Goal: Complete application form

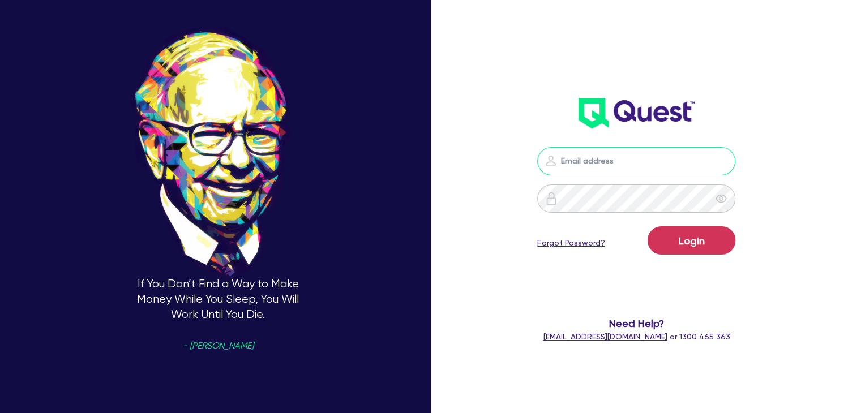
click at [600, 156] on input "email" at bounding box center [636, 161] width 198 height 28
type input "[PERSON_NAME][EMAIL_ADDRESS][DOMAIN_NAME]"
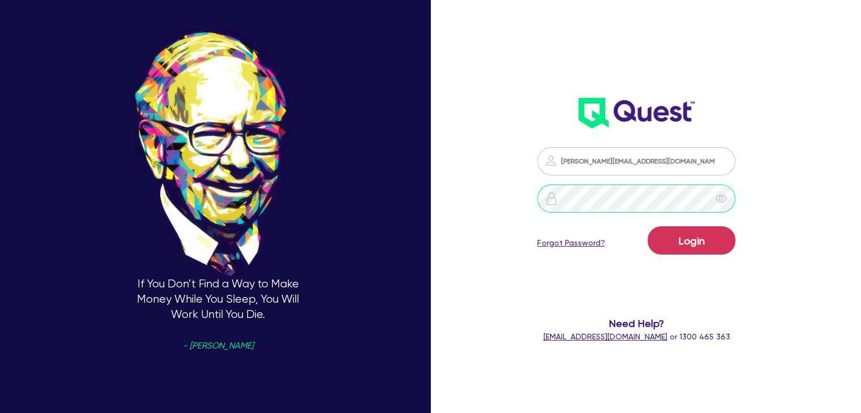
click at [648, 226] on button "Login" at bounding box center [692, 240] width 88 height 28
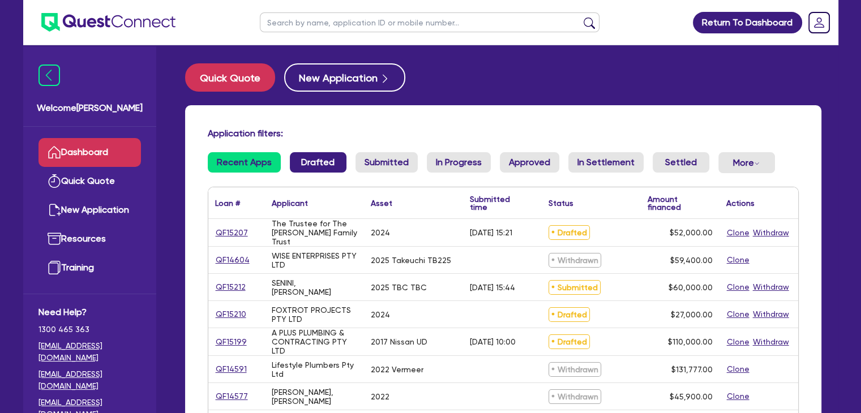
click at [303, 165] on link "Drafted" at bounding box center [318, 162] width 57 height 20
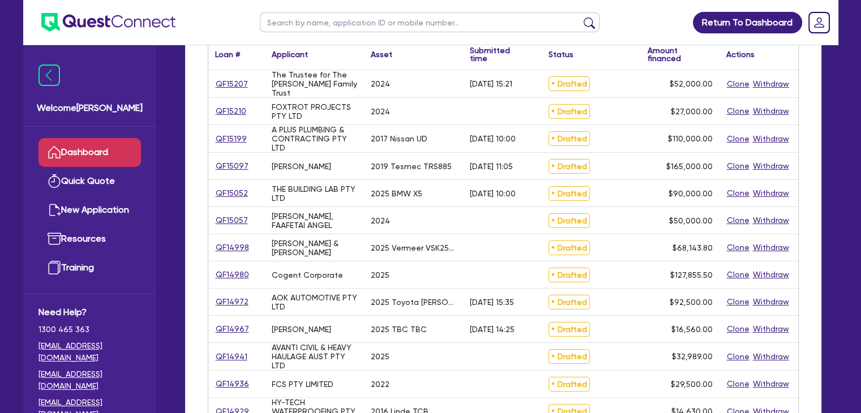
scroll to position [147, 0]
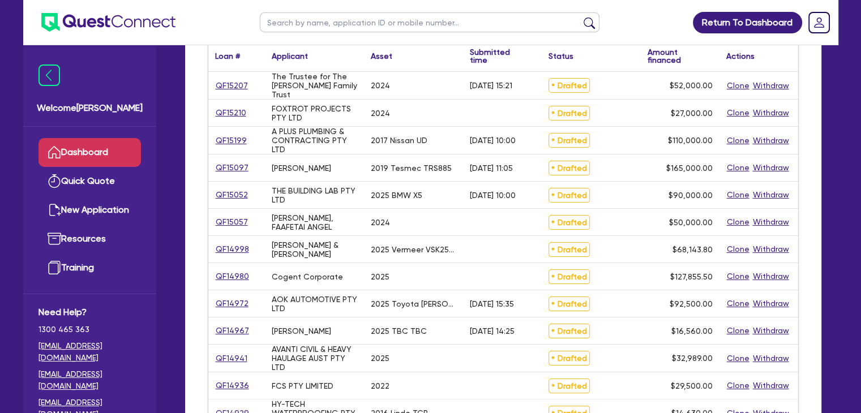
click at [310, 22] on input "text" at bounding box center [430, 22] width 340 height 20
type input "senini"
click at [580, 17] on button "submit" at bounding box center [589, 25] width 18 height 16
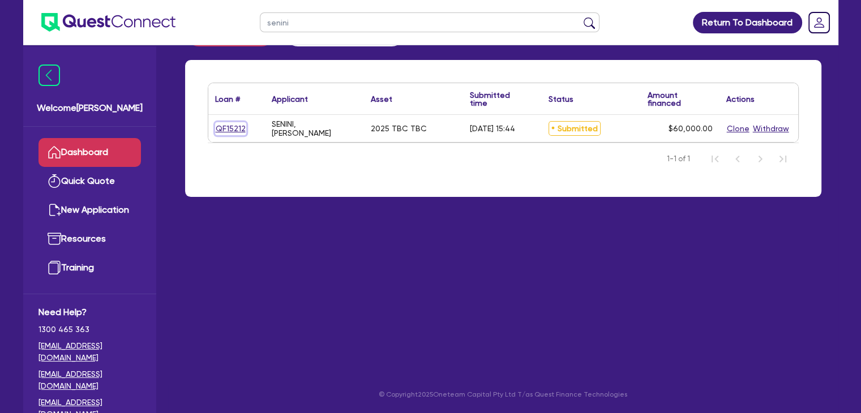
click at [226, 126] on link "QF15212" at bounding box center [230, 128] width 31 height 13
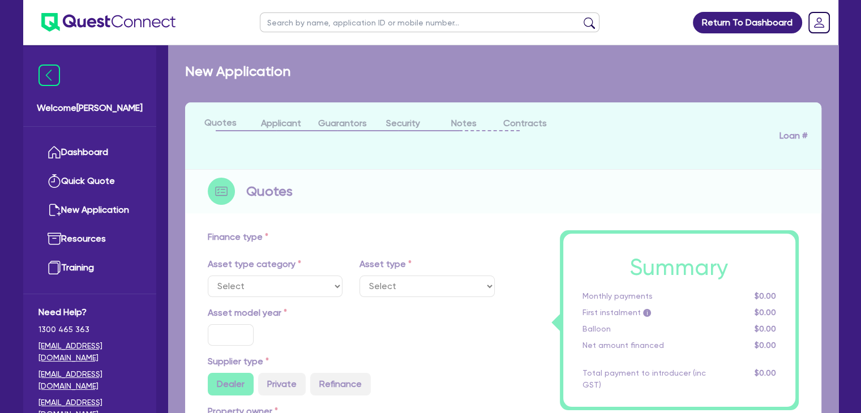
select select "CARS_AND_LIGHT_TRUCKS"
type input "2025"
type input "60,000"
type input "6"
type input "3,600"
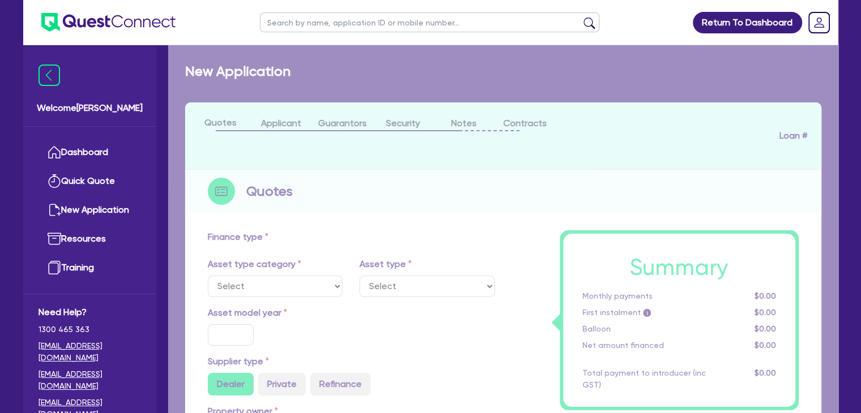
type input "17.95"
select select "VANS_AND_UTES"
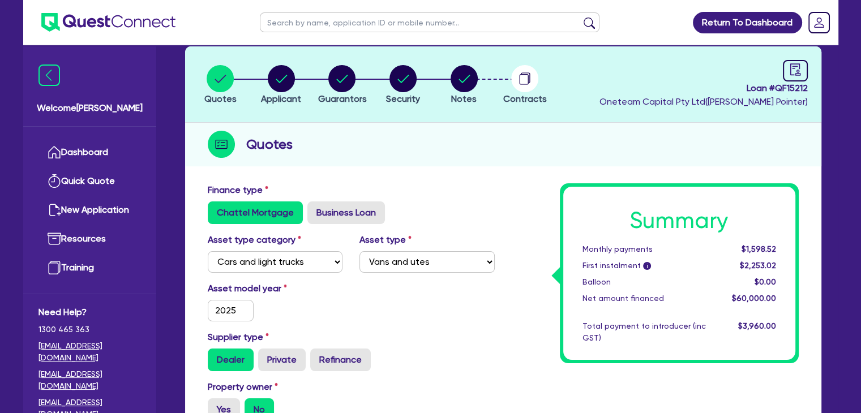
scroll to position [57, 0]
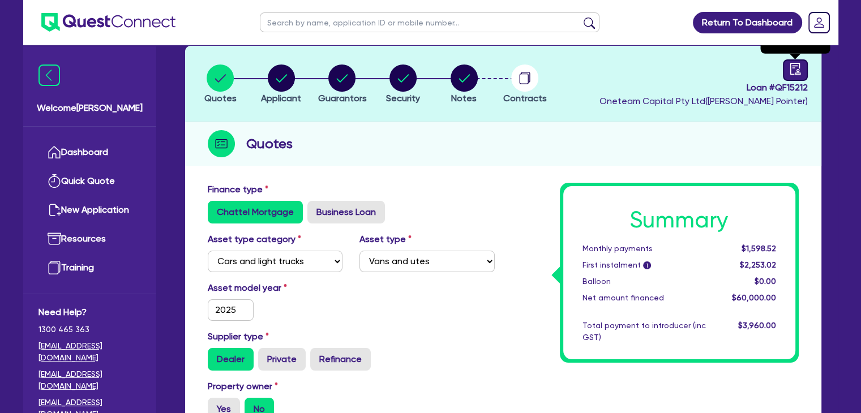
click at [797, 69] on icon "audit" at bounding box center [795, 69] width 10 height 12
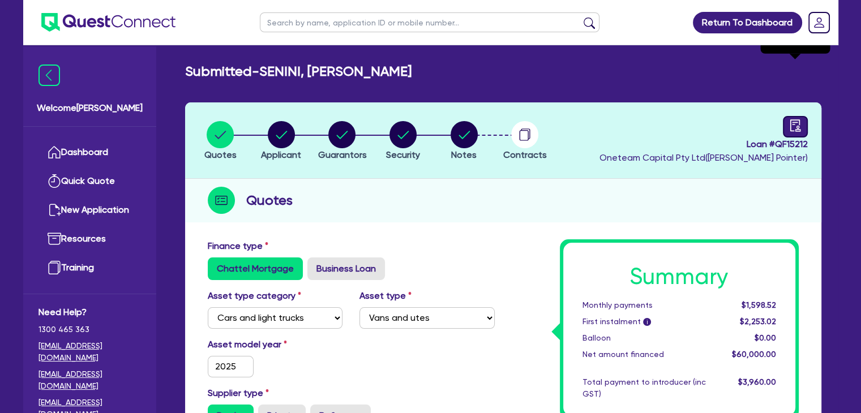
select select "SUBMITTED_NEW"
select select "Other"
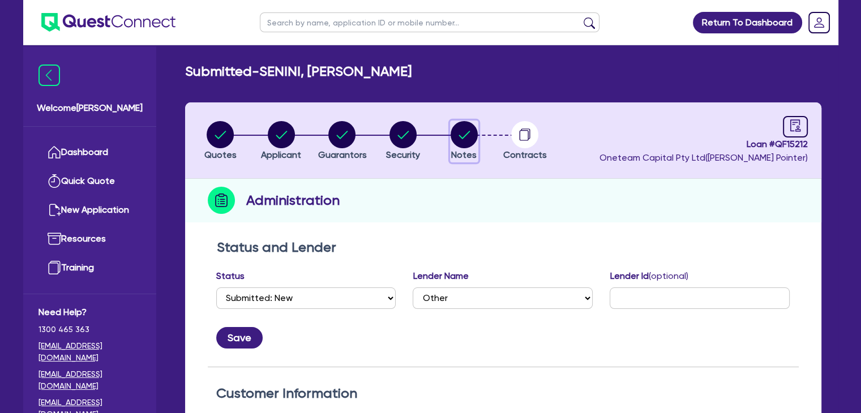
click at [469, 137] on circle "button" at bounding box center [464, 134] width 27 height 27
select select "Other"
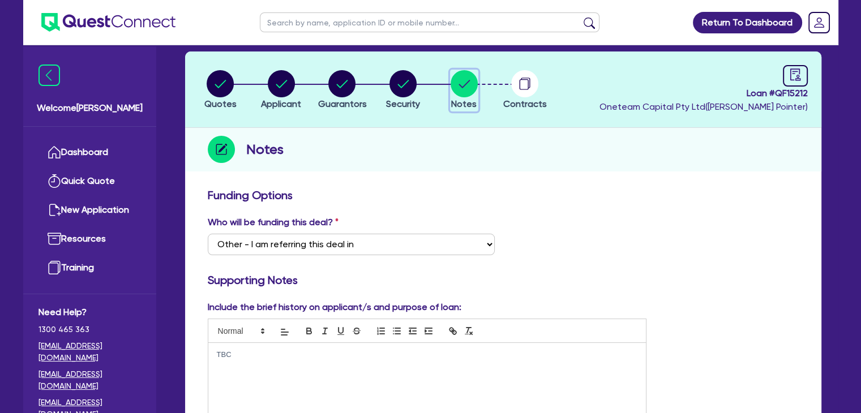
scroll to position [38, 0]
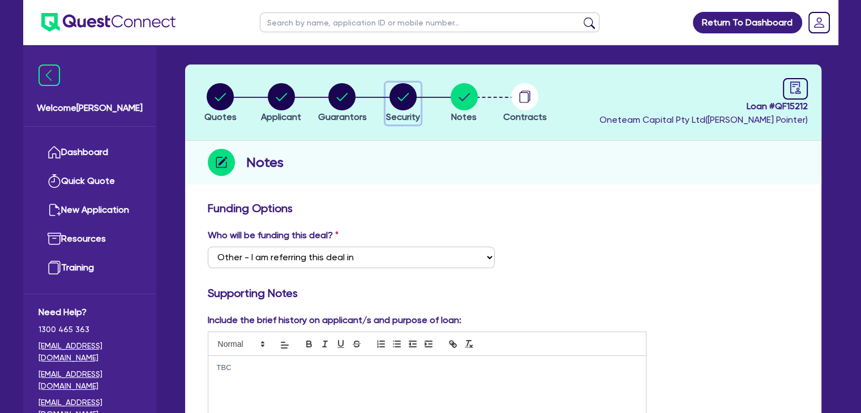
click at [403, 99] on circle "button" at bounding box center [403, 96] width 27 height 27
select select "CARS_AND_LIGHT_TRUCKS"
select select "VANS_AND_UTES"
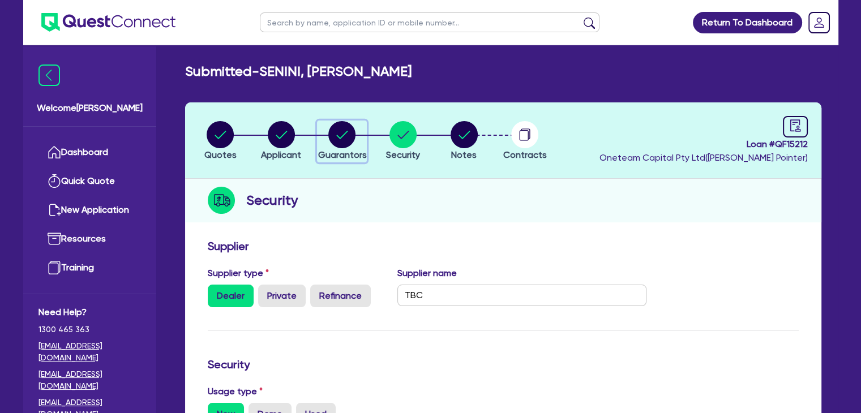
click at [341, 131] on circle "button" at bounding box center [341, 134] width 27 height 27
select select "MR"
select select "[GEOGRAPHIC_DATA]"
select select "SINGLE"
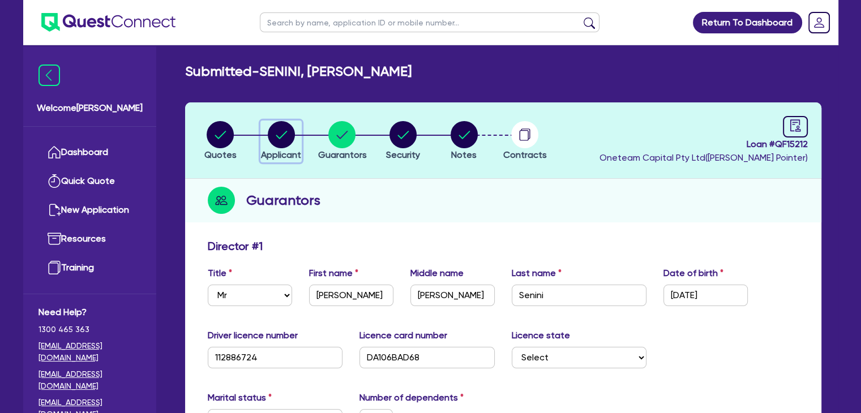
click at [276, 131] on circle "button" at bounding box center [281, 134] width 27 height 27
select select "SOLE_TRADER"
select select "BUILDING_CONSTRUCTION"
select select "TRADES_SERVICES_CONSUMERS"
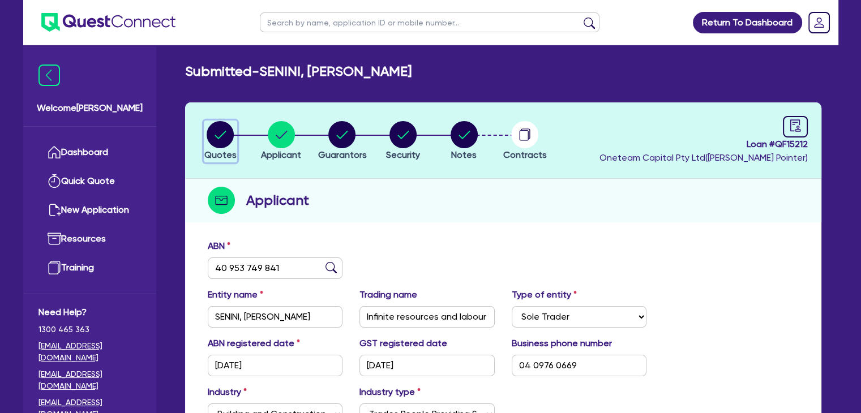
click at [222, 132] on circle "button" at bounding box center [220, 134] width 27 height 27
select select "CARS_AND_LIGHT_TRUCKS"
select select "VANS_AND_UTES"
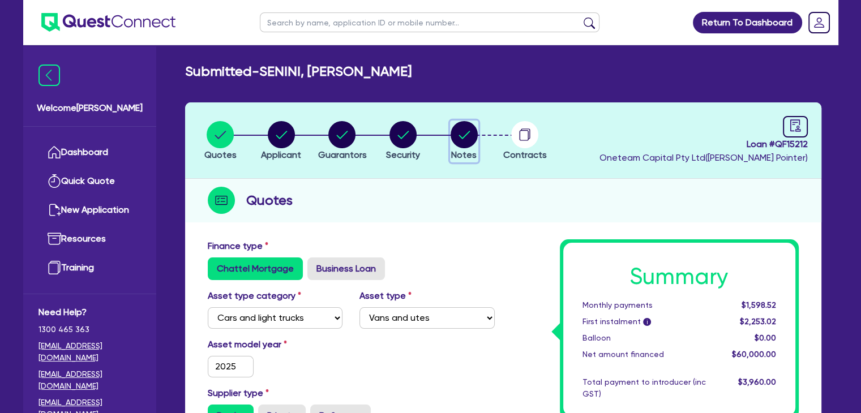
click at [468, 127] on circle "button" at bounding box center [464, 134] width 27 height 27
select select "Other"
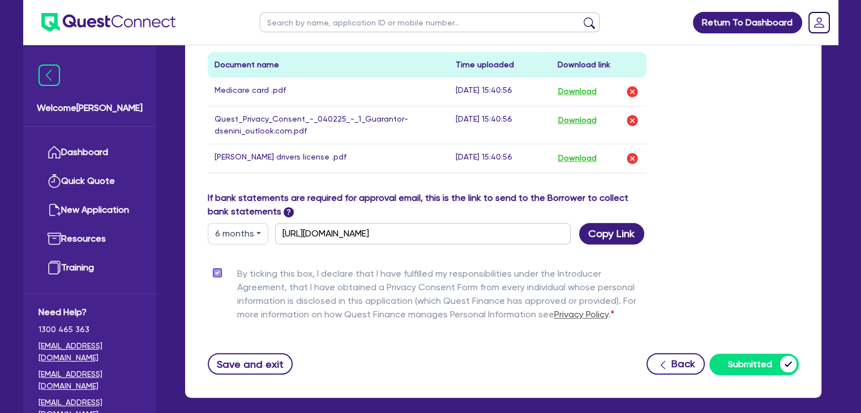
scroll to position [627, 0]
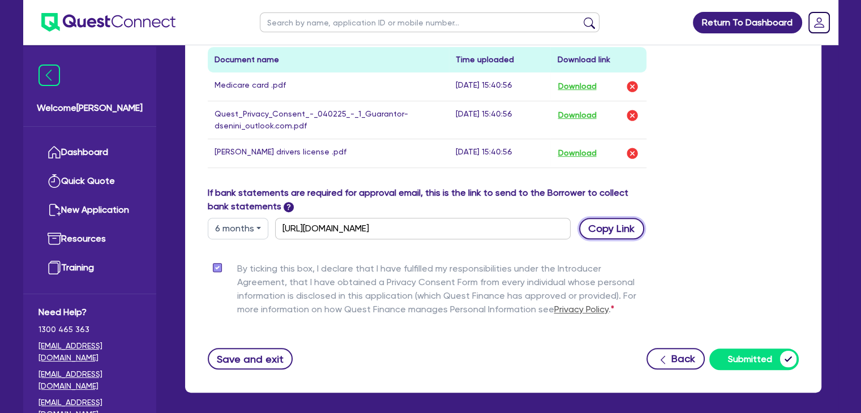
click at [612, 231] on button "Copy Link" at bounding box center [611, 229] width 65 height 22
click at [756, 149] on div "Drop files to upload or Select files Document name Time uploaded Download link …" at bounding box center [503, 48] width 608 height 275
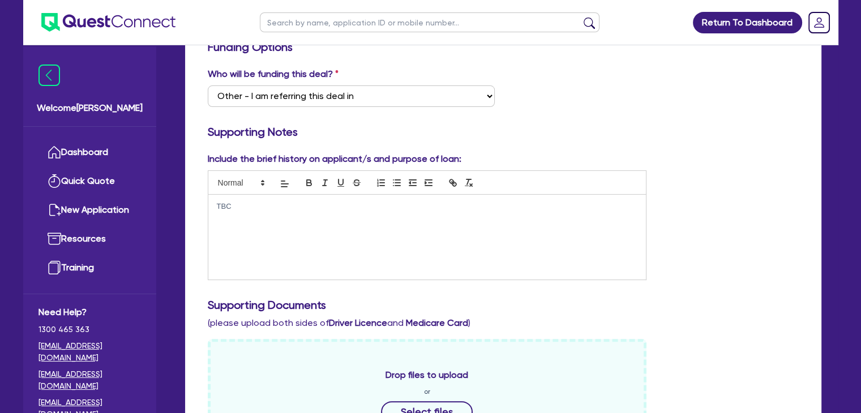
scroll to position [0, 0]
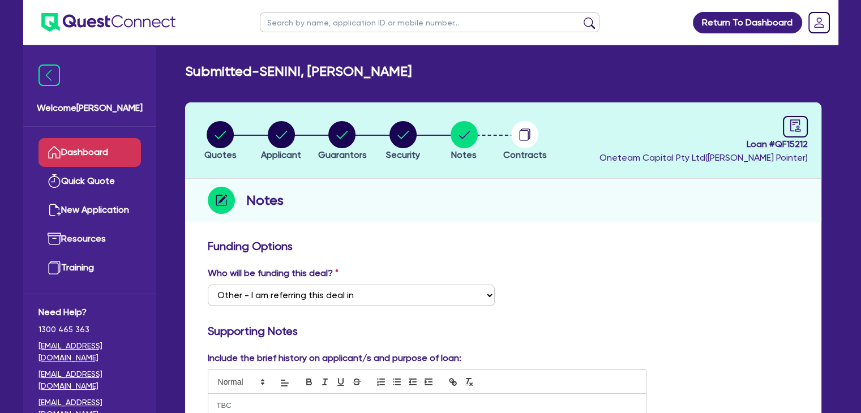
click at [97, 152] on link "Dashboard" at bounding box center [89, 152] width 102 height 29
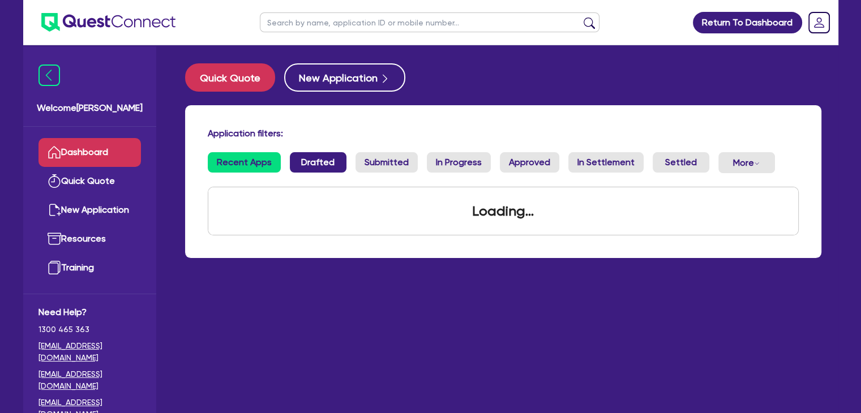
click at [314, 169] on link "Drafted" at bounding box center [318, 162] width 57 height 20
